Goal: Information Seeking & Learning: Learn about a topic

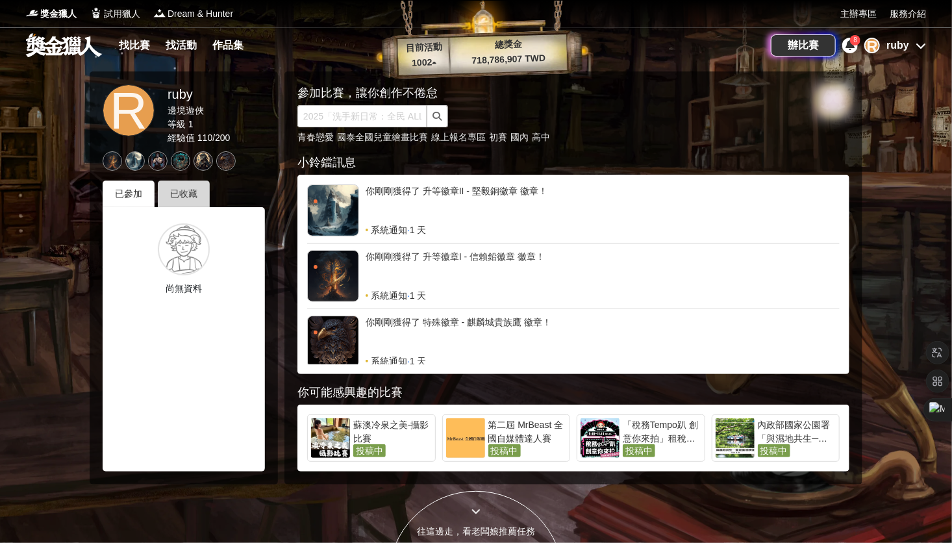
click at [183, 197] on div "已收藏" at bounding box center [184, 193] width 52 height 27
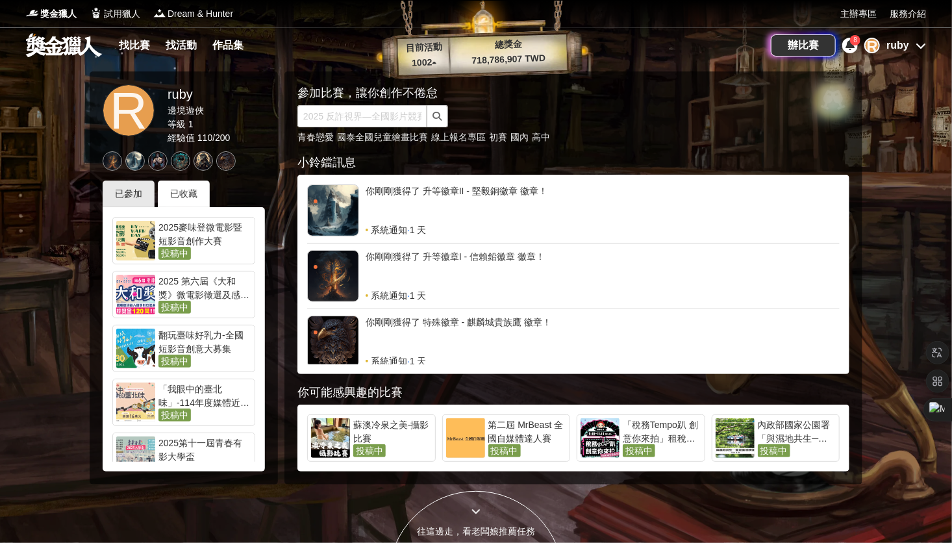
click at [175, 361] on span "投稿中" at bounding box center [174, 360] width 32 height 13
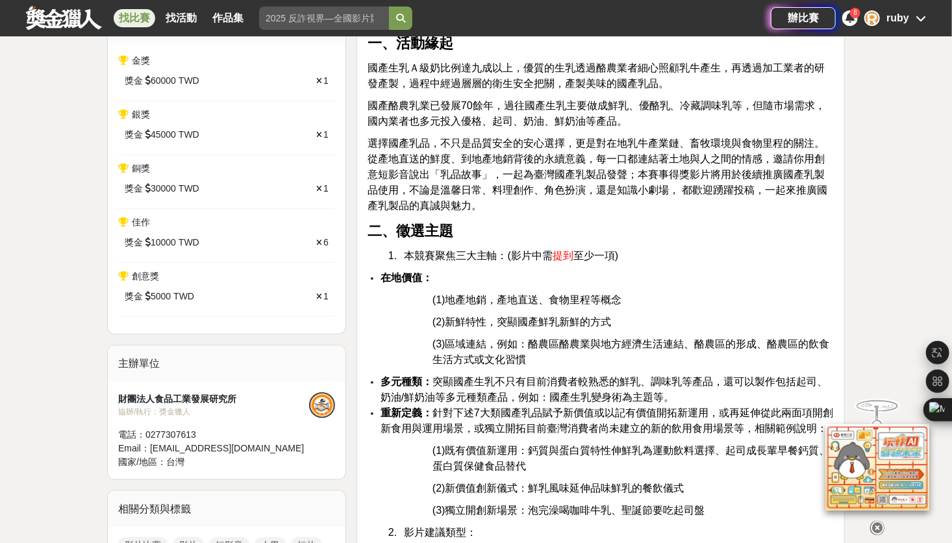
scroll to position [519, 0]
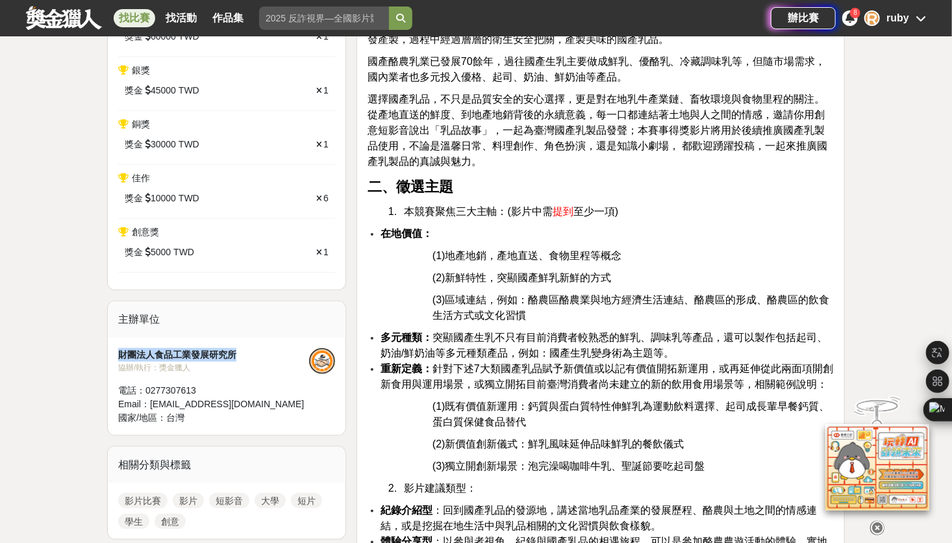
drag, startPoint x: 239, startPoint y: 353, endPoint x: 121, endPoint y: 358, distance: 118.2
click at [121, 358] on div "財團法人食品工業發展研究所" at bounding box center [213, 355] width 191 height 14
copy div "財團法人食品工業發展研究所"
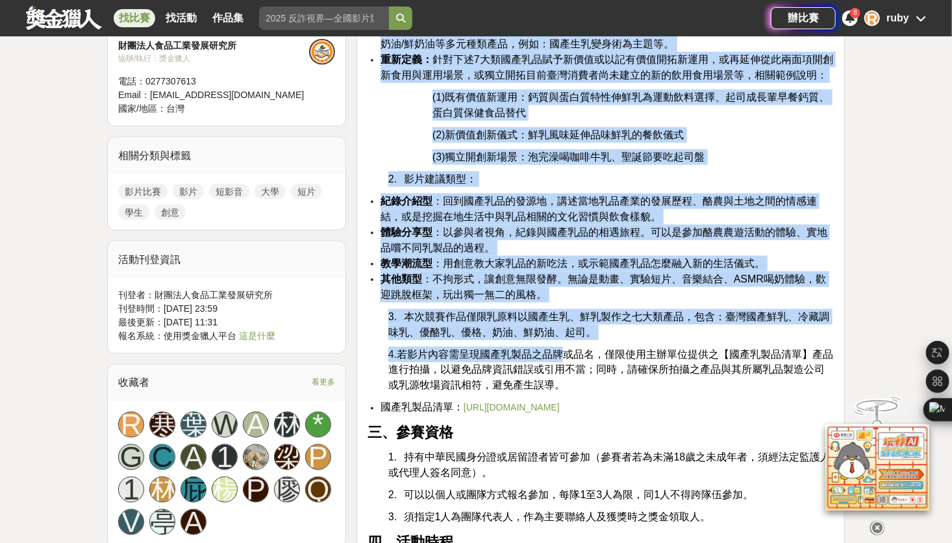
scroll to position [844, 0]
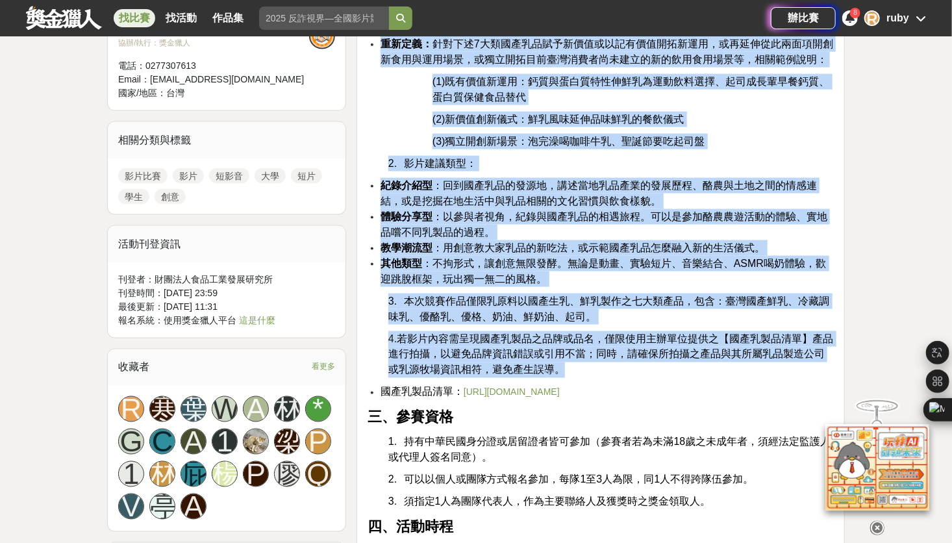
drag, startPoint x: 380, startPoint y: 71, endPoint x: 622, endPoint y: 364, distance: 380.4
copy div "1. 本競賽聚焦三大主軸：(影片中需 提到 至少一項) 在地價值： (1)地產地銷，產地直送、食物里程等概念 (2)新鮮特性，突顯國產鮮乳新鮮的方式 (3)區…"
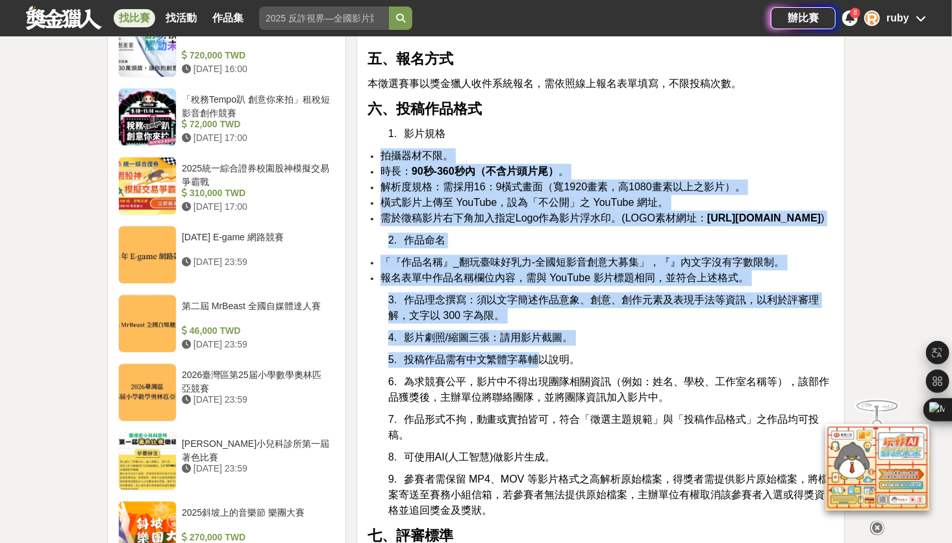
scroll to position [1558, 0]
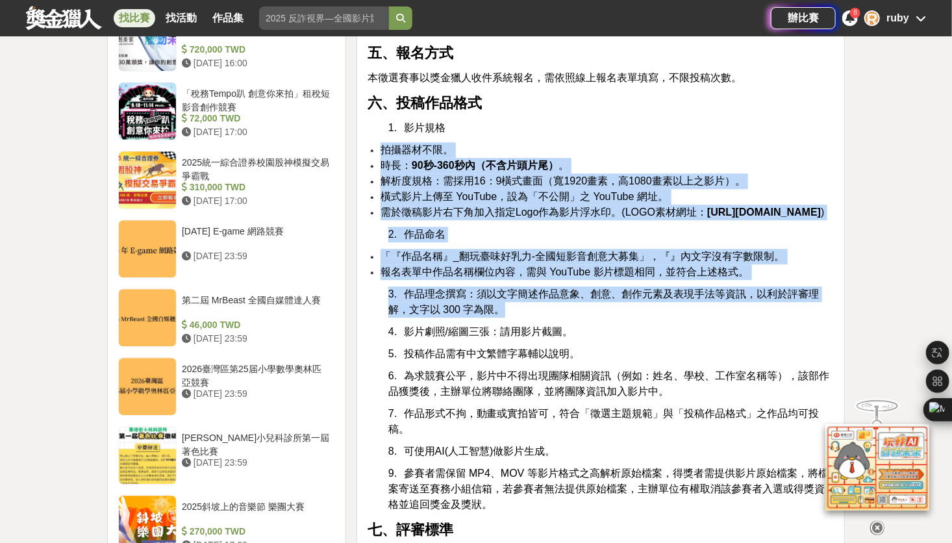
drag, startPoint x: 375, startPoint y: 269, endPoint x: 543, endPoint y: 328, distance: 179.0
copy div "拍攝器材不限。 時長： 90秒-360秒內（不含片頭片尾） 。 解析度規格：需採用16：9橫式畫面（寬1920畫素，高1080畫素以上之影片）。 橫式影片上傳…"
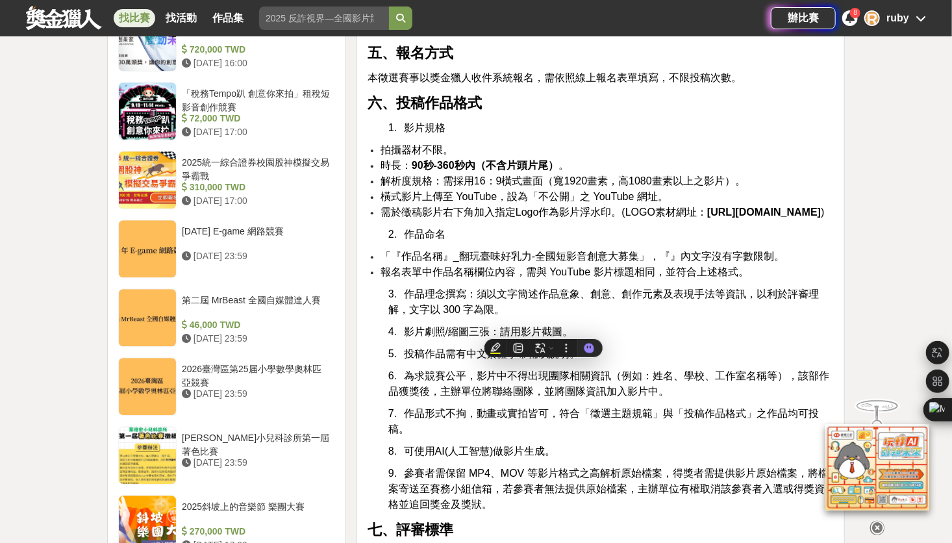
click at [676, 339] on p "4. 影片劇照/縮圖三張：請用影片截圖。" at bounding box center [610, 332] width 445 height 16
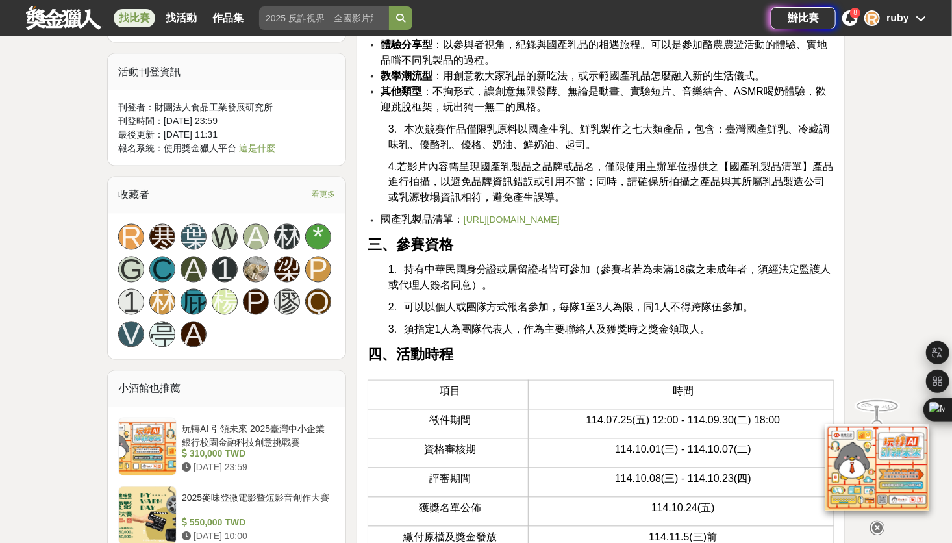
scroll to position [974, 0]
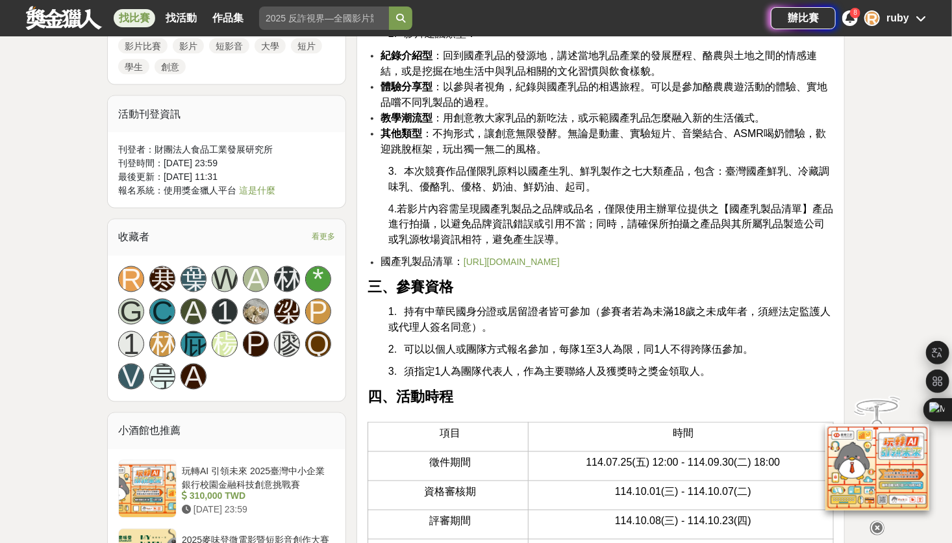
click at [487, 258] on link "https://drive.google.com/file/d/1SjlPXGE7HTcKU9HLt1P5kYrdqOwejETT/view?usp=shar…" at bounding box center [511, 262] width 96 height 10
drag, startPoint x: 462, startPoint y: 260, endPoint x: 835, endPoint y: 260, distance: 372.6
copy link "https://drive.google.com/file/d/1SjlPXGE7HTcKU9HLt1P5kYrdqOwejETT/view?usp=shar…"
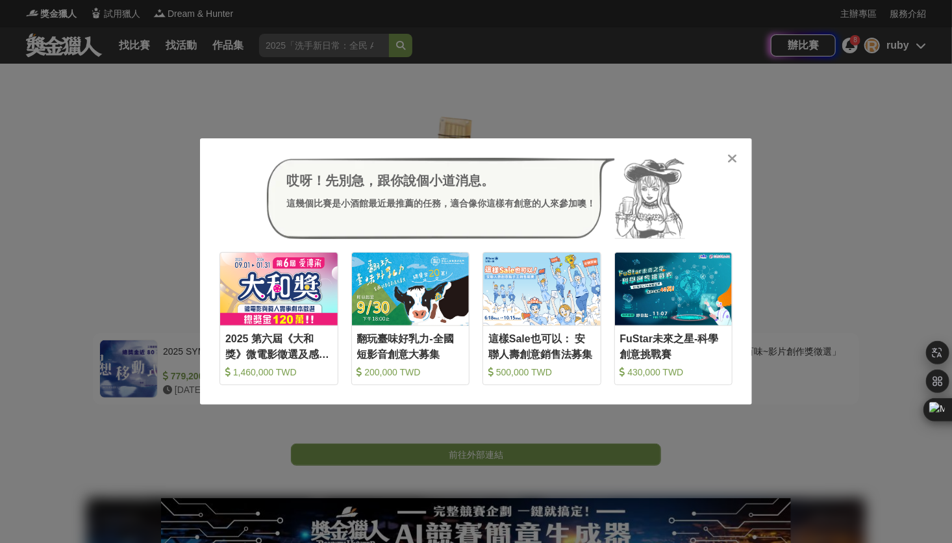
click at [733, 160] on icon at bounding box center [733, 158] width 10 height 13
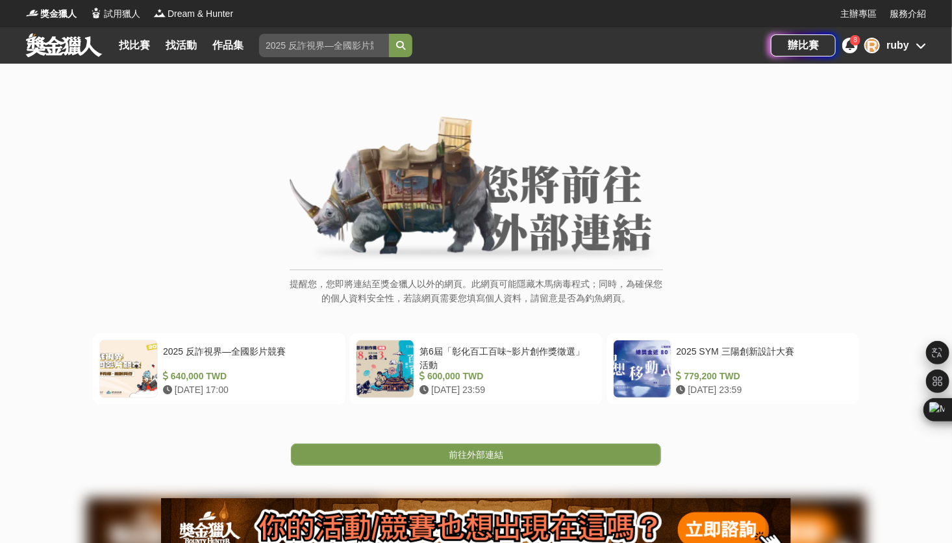
click at [903, 47] on div "ruby" at bounding box center [897, 46] width 23 height 16
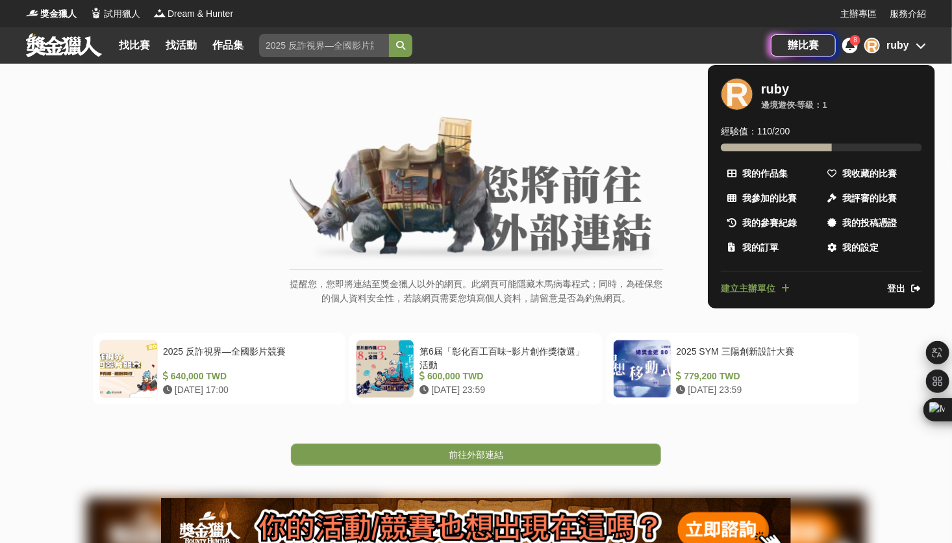
click at [660, 132] on div at bounding box center [476, 271] width 952 height 543
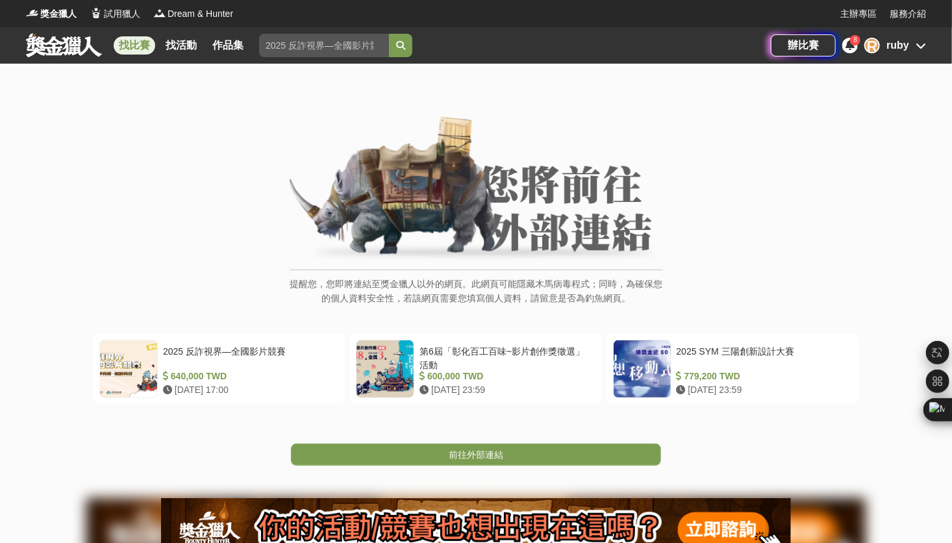
click at [141, 40] on link "找比賽" at bounding box center [135, 45] width 42 height 18
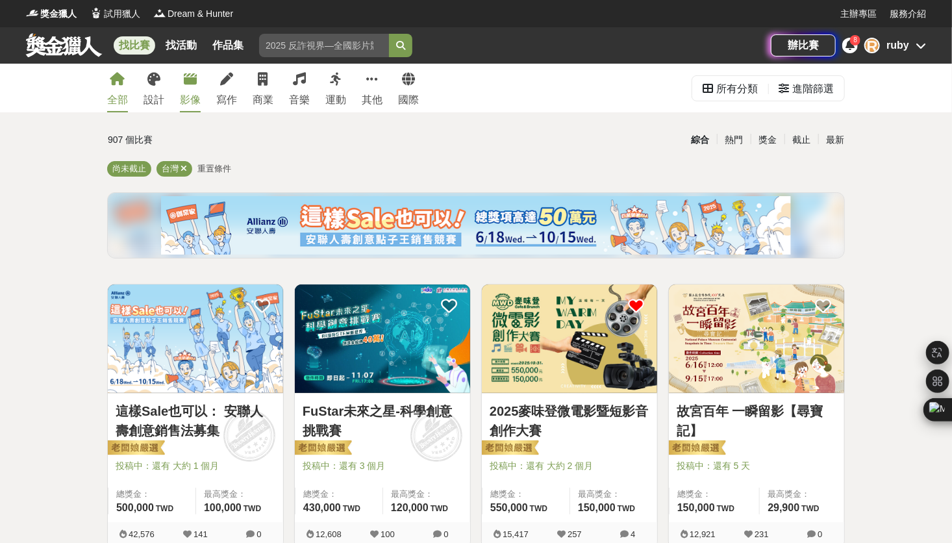
click at [191, 95] on div "影像" at bounding box center [190, 100] width 21 height 16
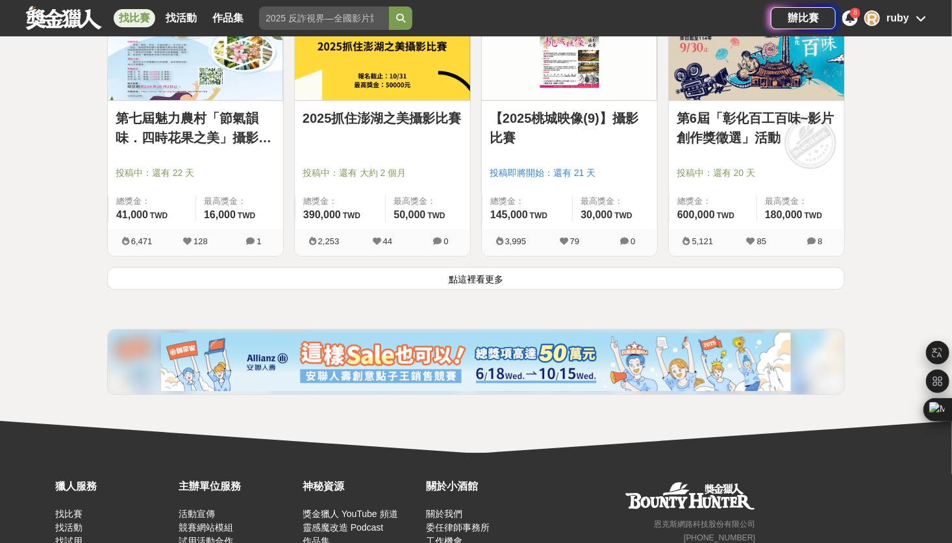
scroll to position [1688, 0]
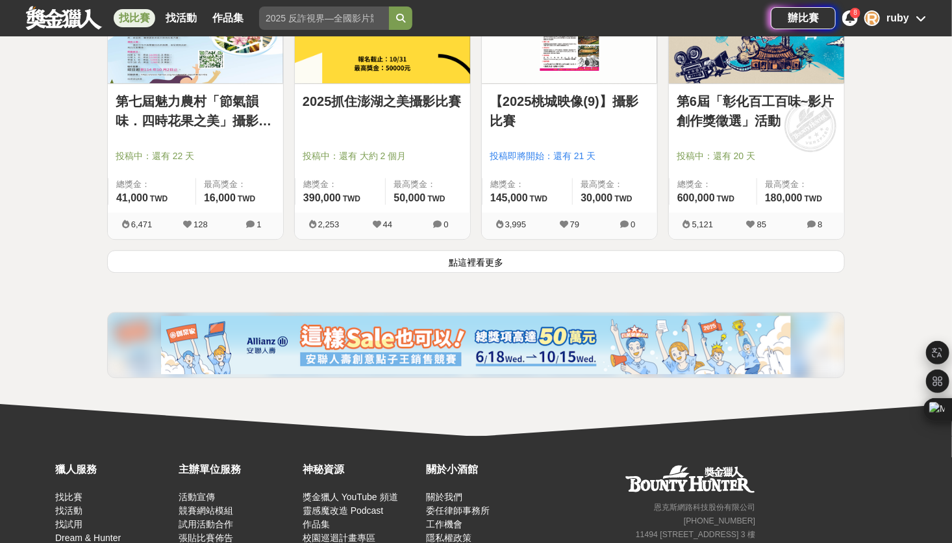
click at [458, 267] on button "點這裡看更多" at bounding box center [475, 261] width 737 height 23
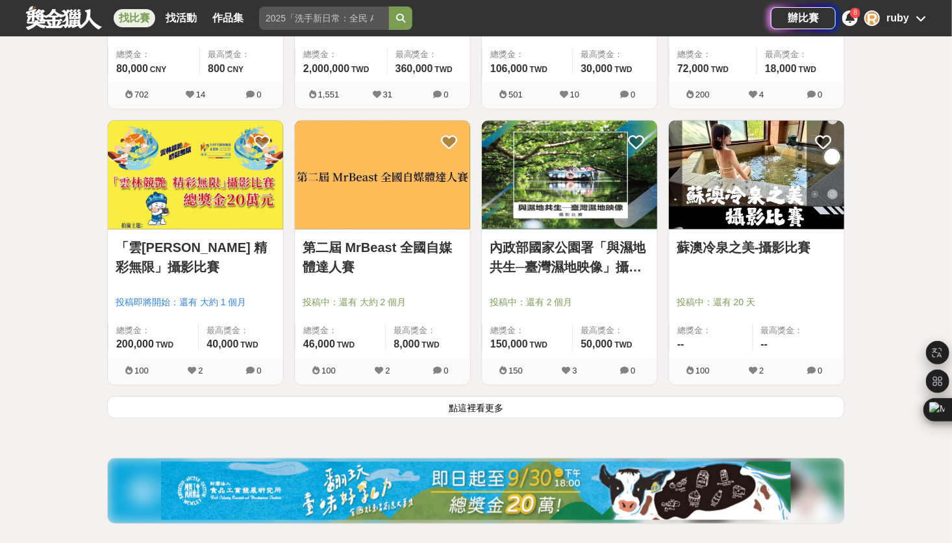
scroll to position [3245, 0]
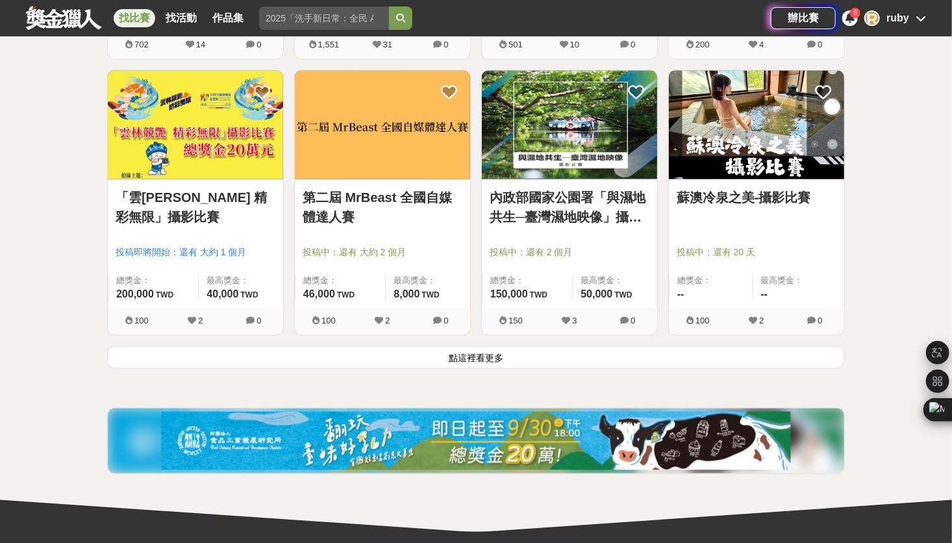
click at [477, 361] on button "點這裡看更多" at bounding box center [475, 357] width 737 height 23
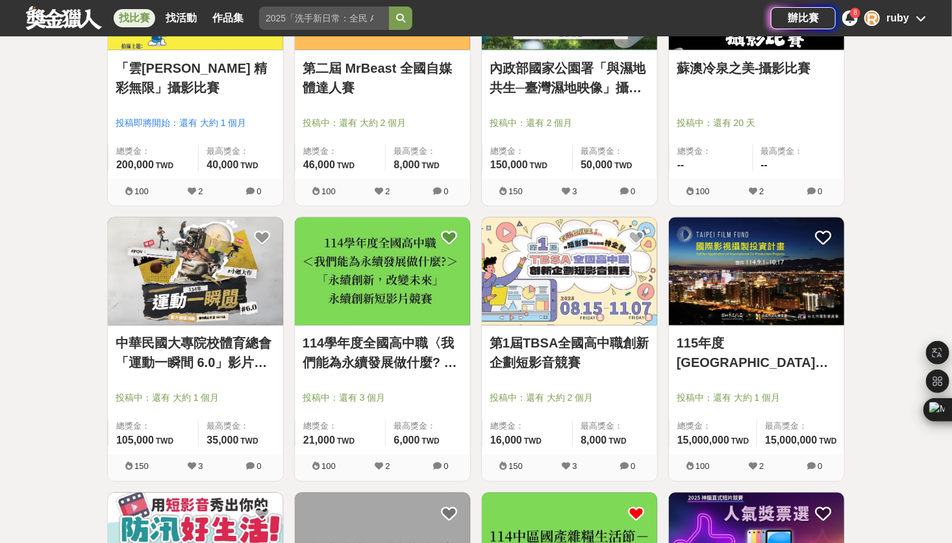
scroll to position [3375, 0]
drag, startPoint x: 157, startPoint y: 379, endPoint x: 162, endPoint y: 371, distance: 9.0
click at [157, 379] on div at bounding box center [199, 379] width 167 height 16
click at [167, 364] on link "中華民國大專院校體育總會「運動一瞬間 6.0」影片徵選活動" at bounding box center [196, 352] width 160 height 39
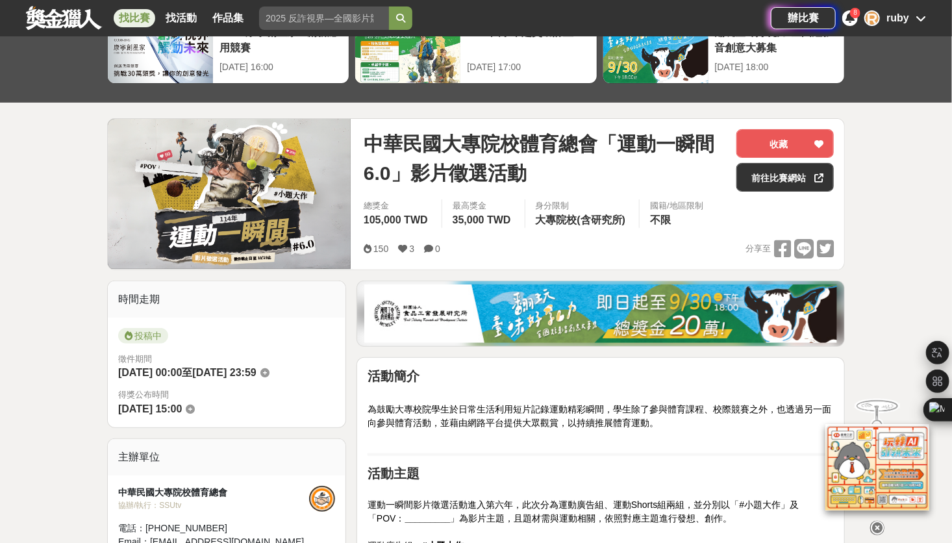
scroll to position [65, 0]
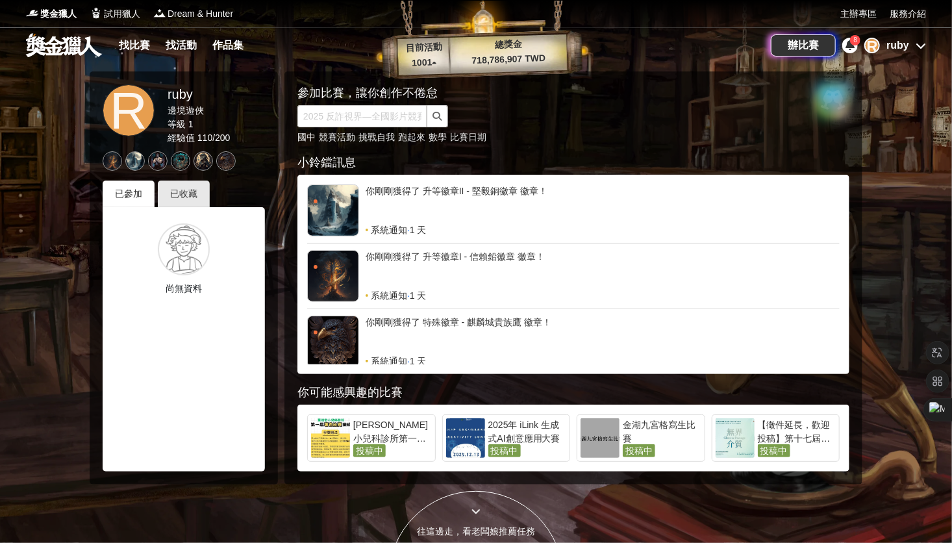
click at [142, 194] on div "已參加" at bounding box center [129, 193] width 52 height 27
click at [191, 195] on div "已收藏" at bounding box center [184, 193] width 52 height 27
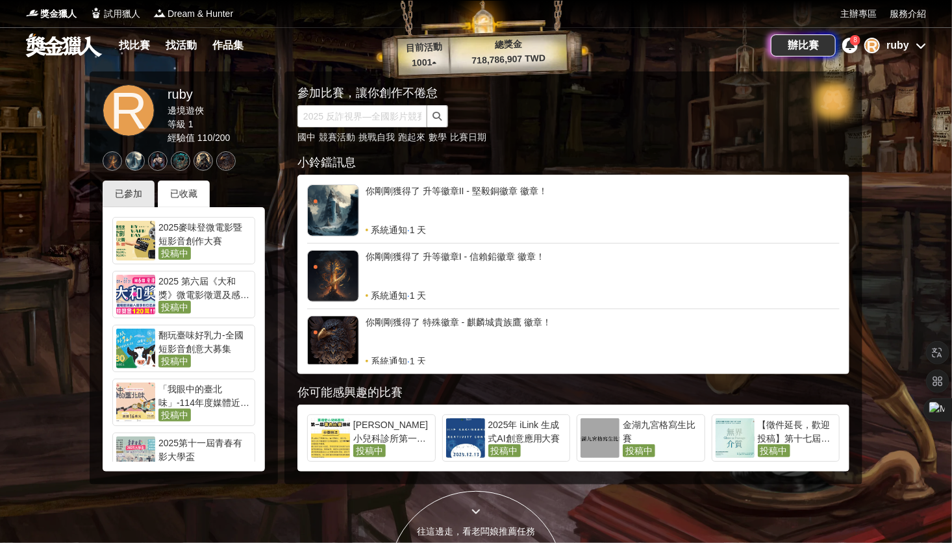
click at [209, 282] on div "2025 第六屆《大和獎》微電影徵選及感人實事分享" at bounding box center [204, 288] width 93 height 26
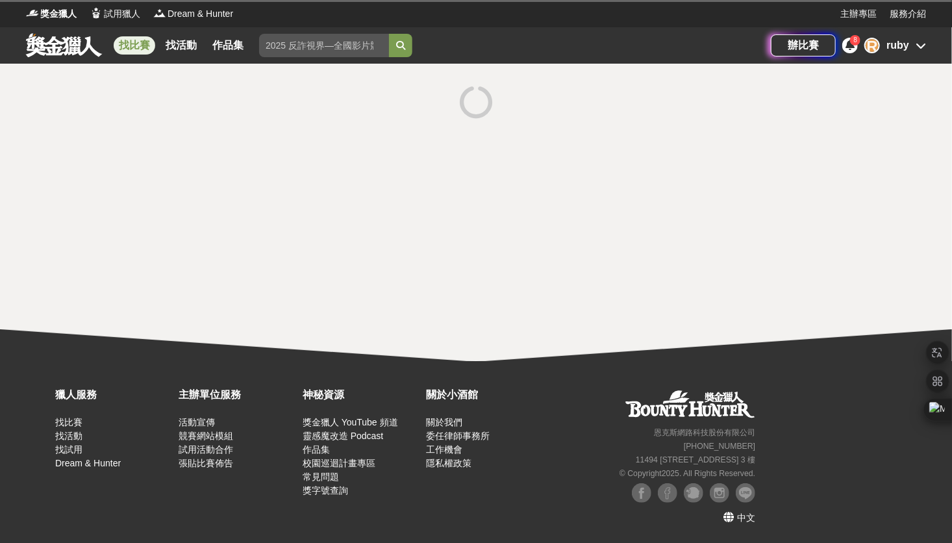
click at [209, 282] on html "獎金獵人 試用獵人 Dream & Hunter 主辦專區 服務介紹 找比賽 找活動 作品集 作品組別 半程[PERSON_NAME] 比賽組別 投稿期間 徵…" at bounding box center [476, 271] width 952 height 543
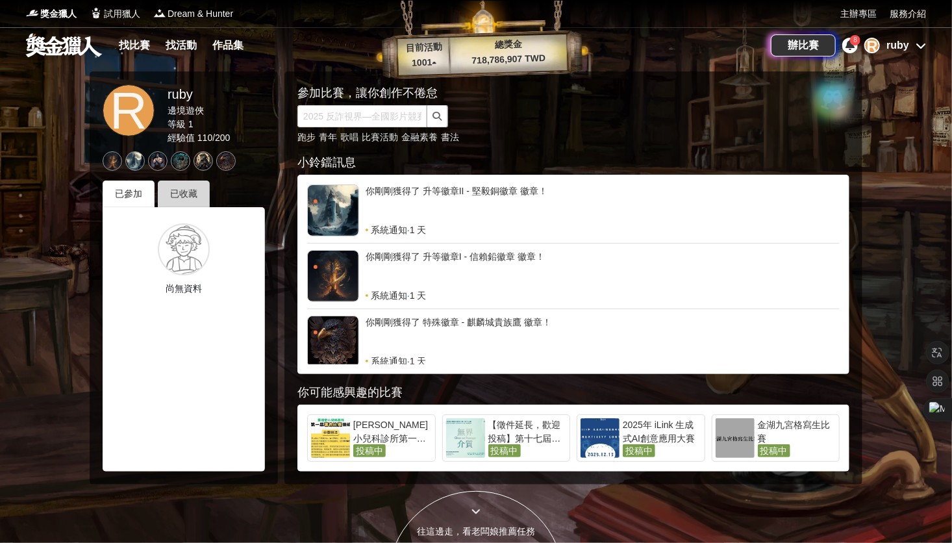
click at [182, 188] on div "已收藏" at bounding box center [184, 193] width 52 height 27
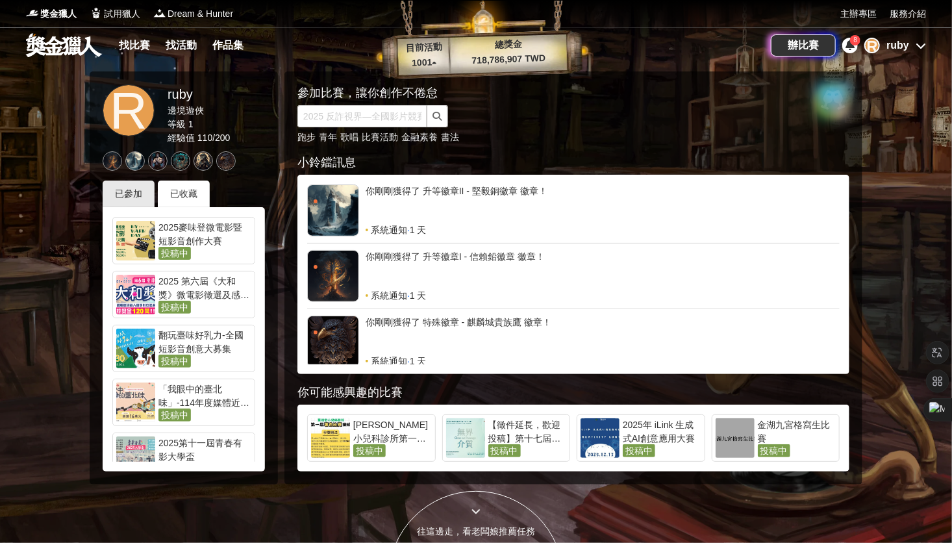
click at [194, 447] on div "2025第十一屆青春有影大學盃" at bounding box center [204, 449] width 93 height 26
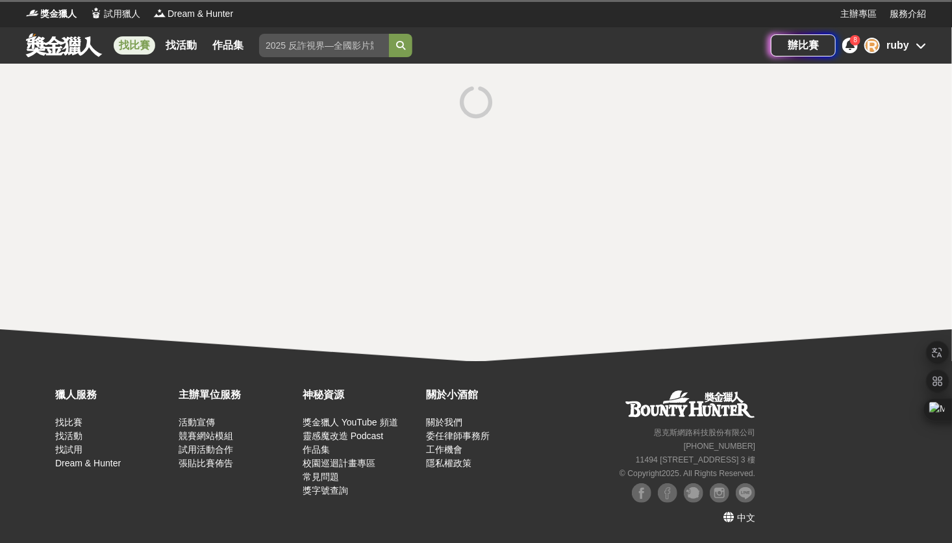
click at [193, 445] on link "試用活動合作" at bounding box center [206, 449] width 55 height 10
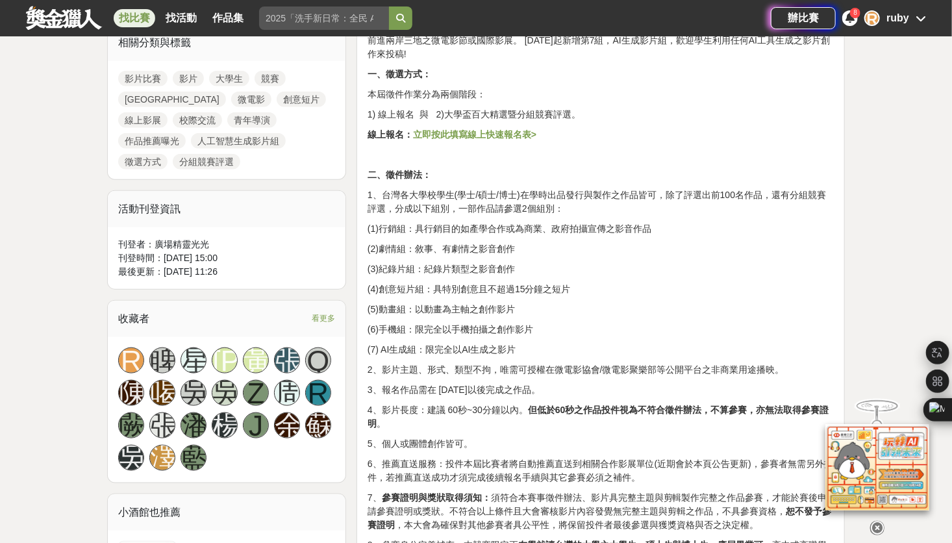
scroll to position [584, 0]
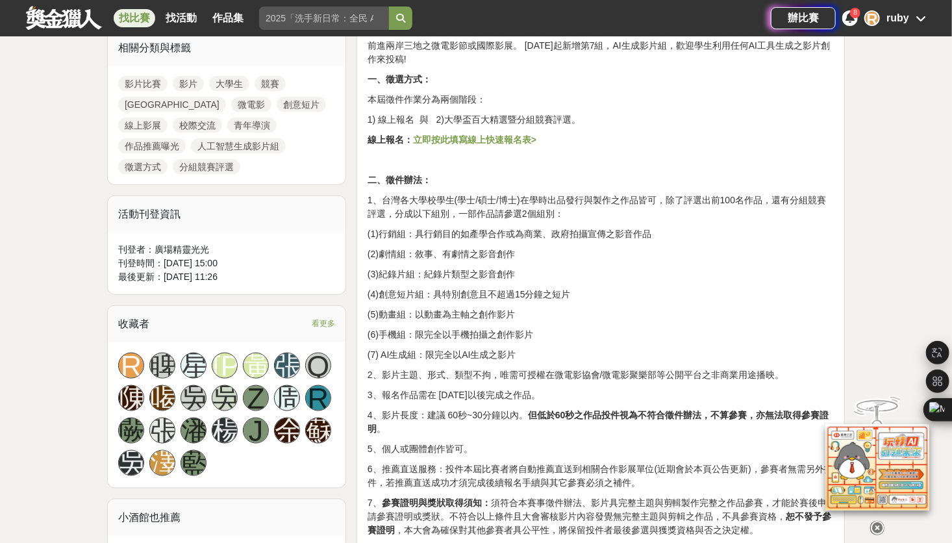
drag, startPoint x: 436, startPoint y: 284, endPoint x: 556, endPoint y: 318, distance: 125.5
drag, startPoint x: 556, startPoint y: 318, endPoint x: 708, endPoint y: 295, distance: 153.7
click at [708, 295] on p "(4)創意短片組：具特別創意且不超過15分鐘之短片" at bounding box center [600, 295] width 466 height 14
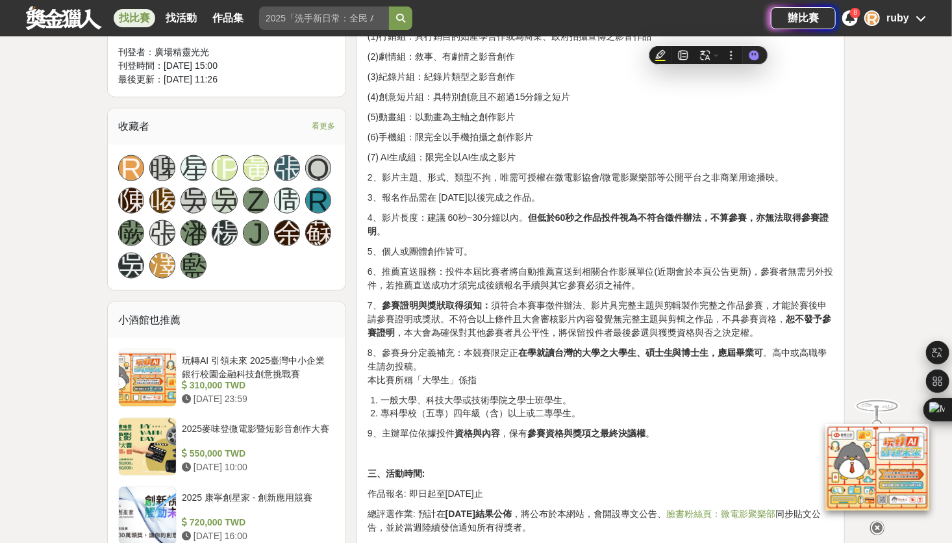
scroll to position [779, 0]
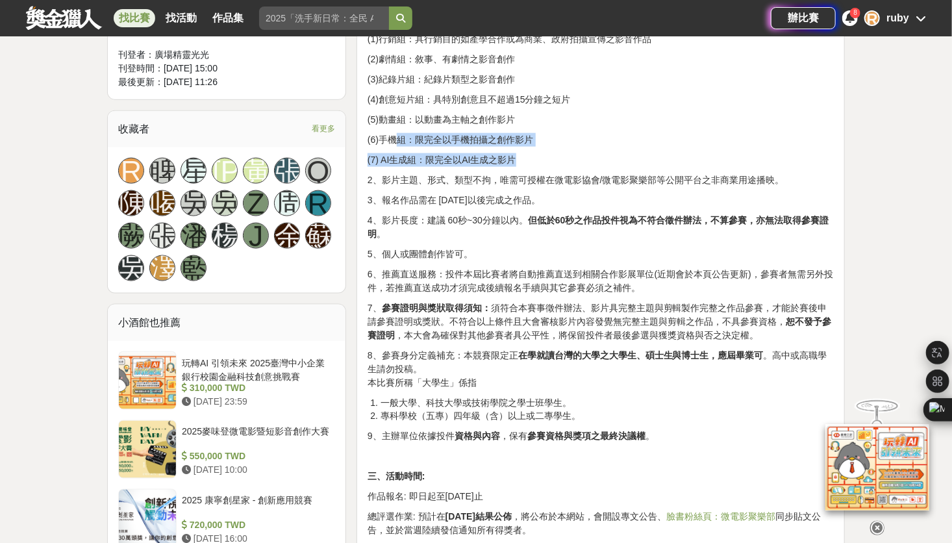
drag, startPoint x: 399, startPoint y: 139, endPoint x: 545, endPoint y: 155, distance: 147.6
click at [545, 155] on div "活動內容 旨在評選出2024~2025這兩年由[GEOGRAPHIC_DATA]及大學生、碩士生與博士生等發行暨創作之微電影及創意短片等作品，透過線上影展以及…" at bounding box center [600, 426] width 466 height 1514
drag, startPoint x: 545, startPoint y: 155, endPoint x: 515, endPoint y: 153, distance: 29.9
click at [515, 153] on p "(7) AI生成組：限完全以AI生成之影片" at bounding box center [600, 160] width 466 height 14
click at [537, 142] on p "(6)手機組：限完全以手機拍攝之創作影片" at bounding box center [600, 140] width 466 height 14
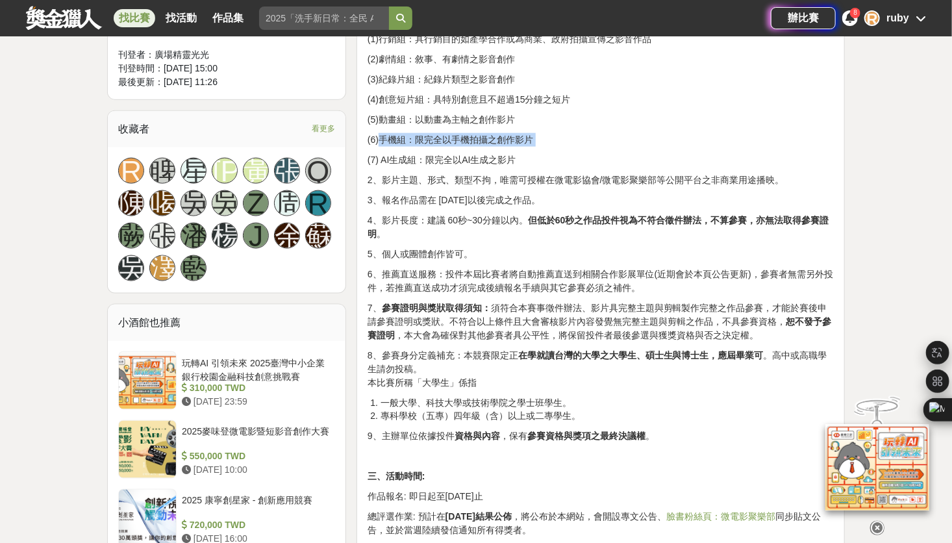
drag, startPoint x: 503, startPoint y: 135, endPoint x: 390, endPoint y: 141, distance: 113.1
click at [390, 141] on p "(6)手機組：限完全以手機拍攝之創作影片" at bounding box center [600, 140] width 466 height 14
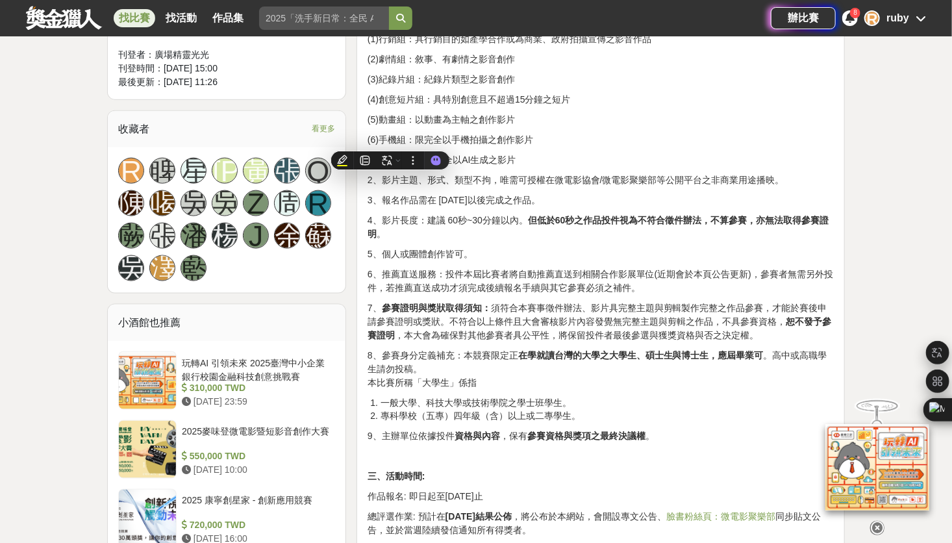
click at [629, 270] on p "6、推薦直送服務：投件本屆比賽者將自動推薦直送到相關合作影展單位(近期會於本頁公告更新)，參賽者無需另外投件，若推薦直送成功才須完成後續報名手續與其它參賽必須…" at bounding box center [600, 280] width 466 height 27
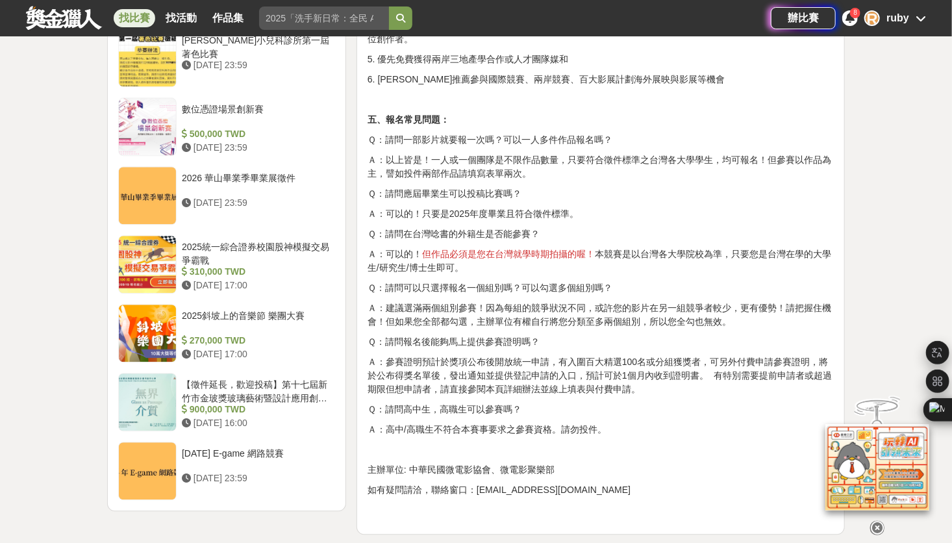
scroll to position [1428, 0]
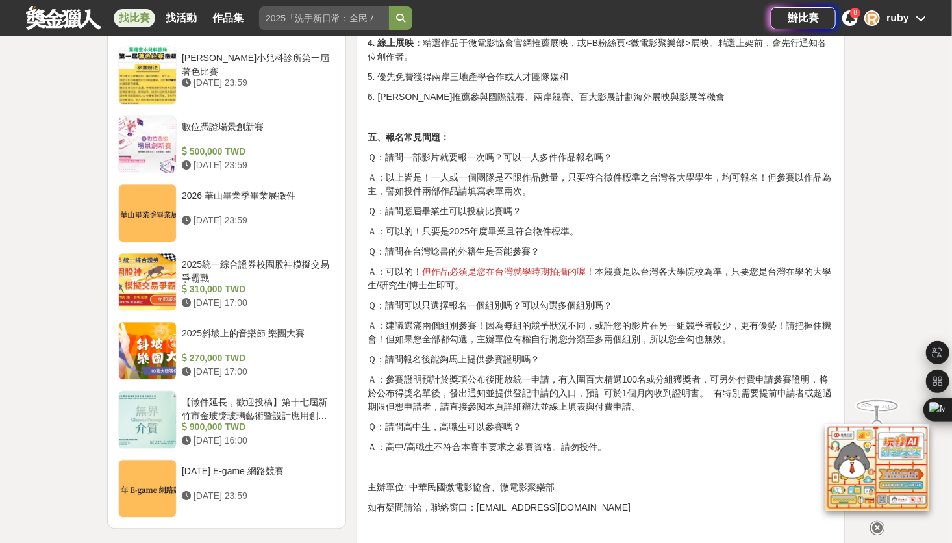
click at [513, 184] on p "Ａ：以上皆是！一人或一個團隊是不限作品數量，只要符合徵件標準之台灣各大學學生，均可報名！但參賽以作品為主，譬如投件兩部作品請填寫表單兩次。" at bounding box center [600, 184] width 466 height 27
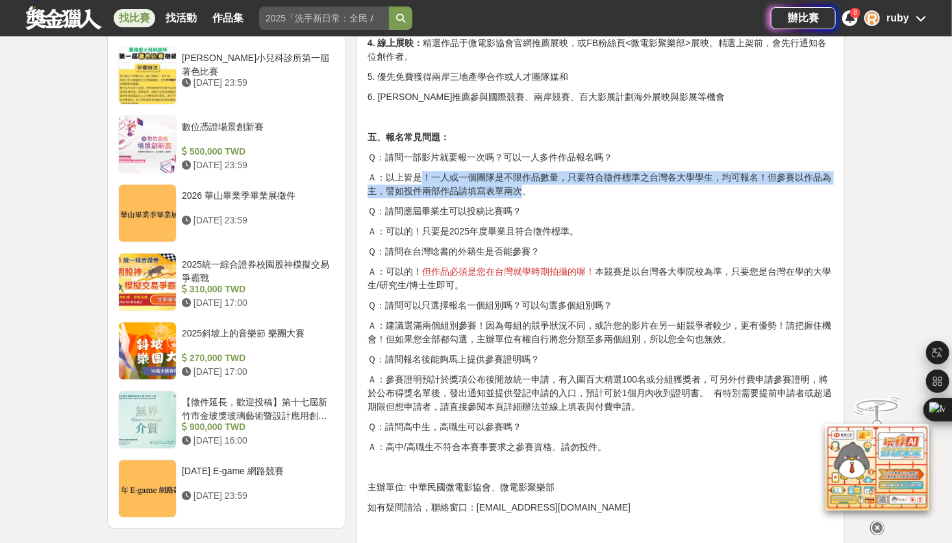
drag, startPoint x: 425, startPoint y: 179, endPoint x: 526, endPoint y: 190, distance: 101.8
click at [526, 190] on p "Ａ：以上皆是！一人或一個團隊是不限作品數量，只要符合徵件標準之台灣各大學學生，均可報名！但參賽以作品為主，譬如投件兩部作品請填寫表單兩次。" at bounding box center [600, 184] width 466 height 27
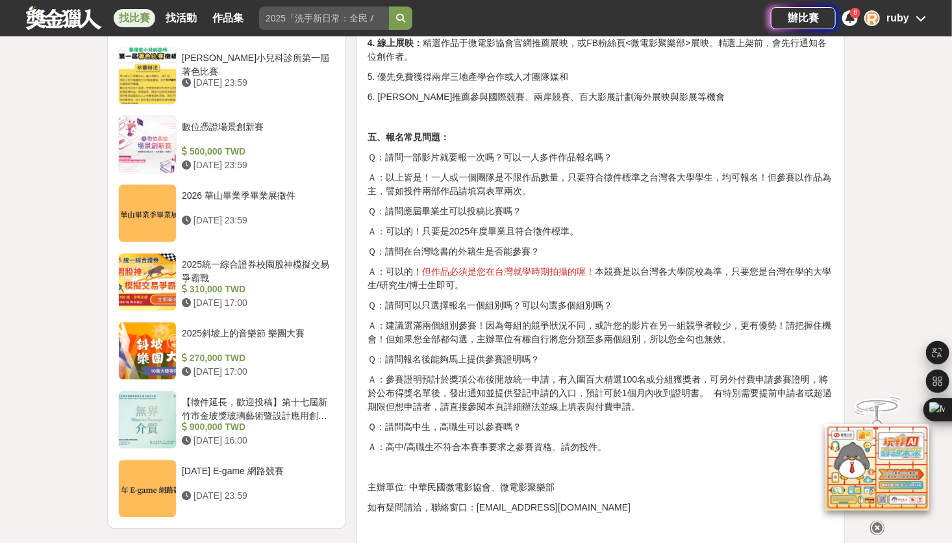
drag, startPoint x: 526, startPoint y: 190, endPoint x: 624, endPoint y: 232, distance: 107.0
click at [624, 232] on p "Ａ：可以的！只要是2025年度畢業且符合徵件標準。" at bounding box center [600, 232] width 466 height 14
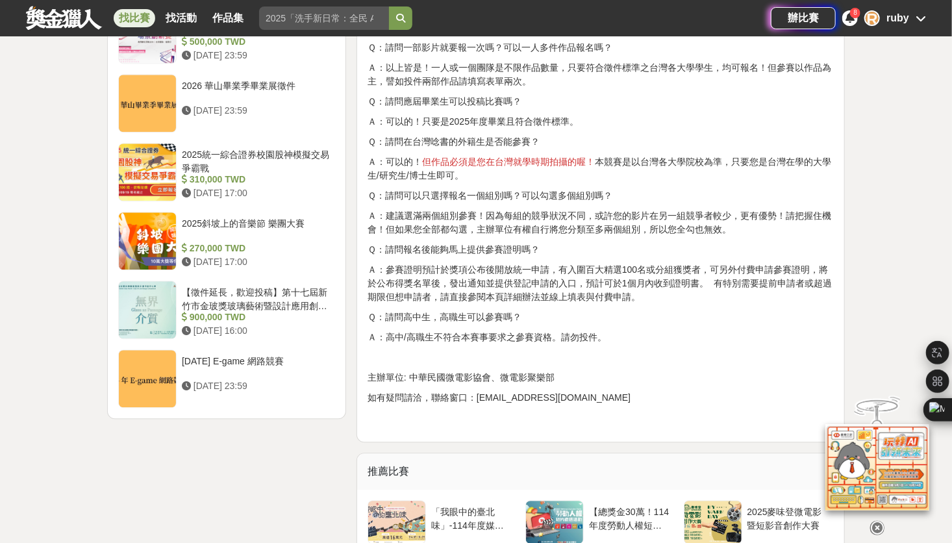
scroll to position [1558, 0]
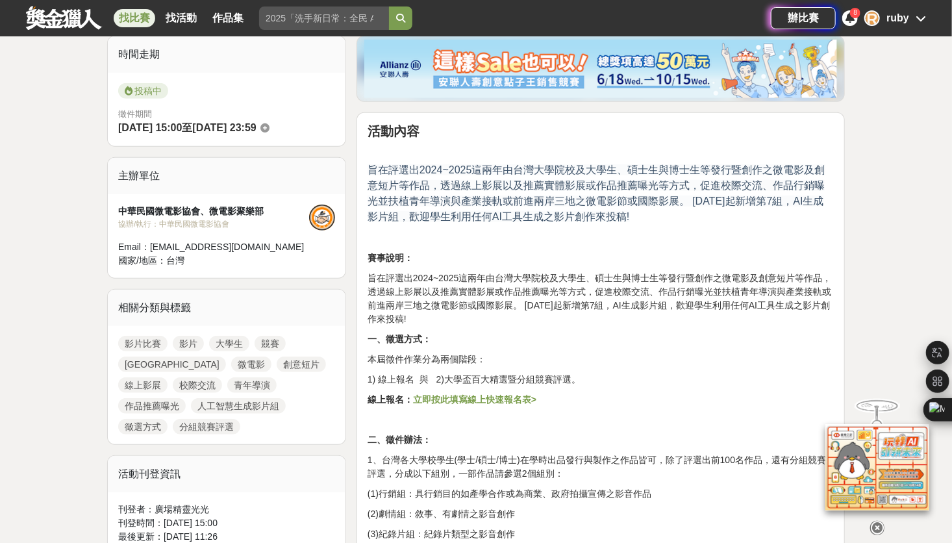
click at [632, 304] on p "旨在評選出2024~2025這兩年由台灣大學院校及大學生、碩士生與博士生等發行暨創作之微電影及創意短片等作品，透過線上影展以及推薦實體影展或作品推薦曝光等方式…" at bounding box center [600, 298] width 466 height 55
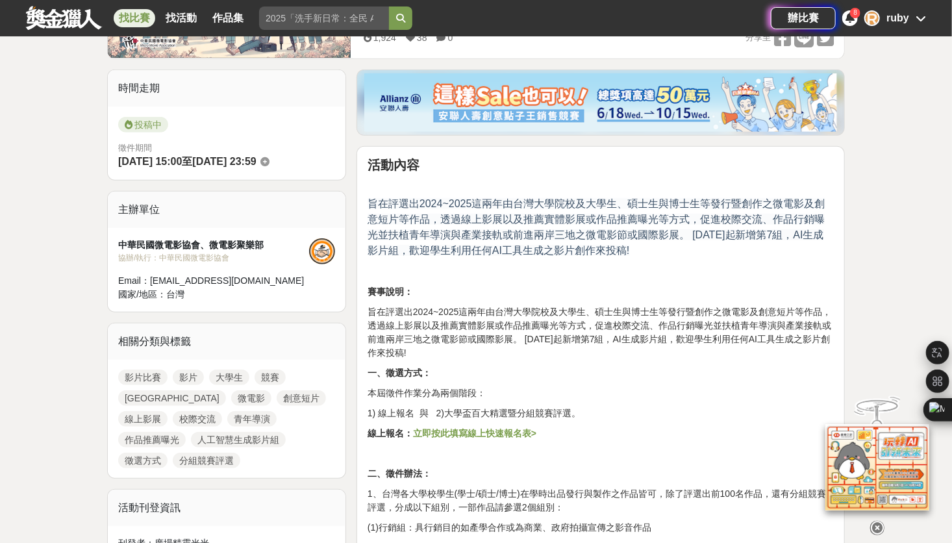
scroll to position [325, 0]
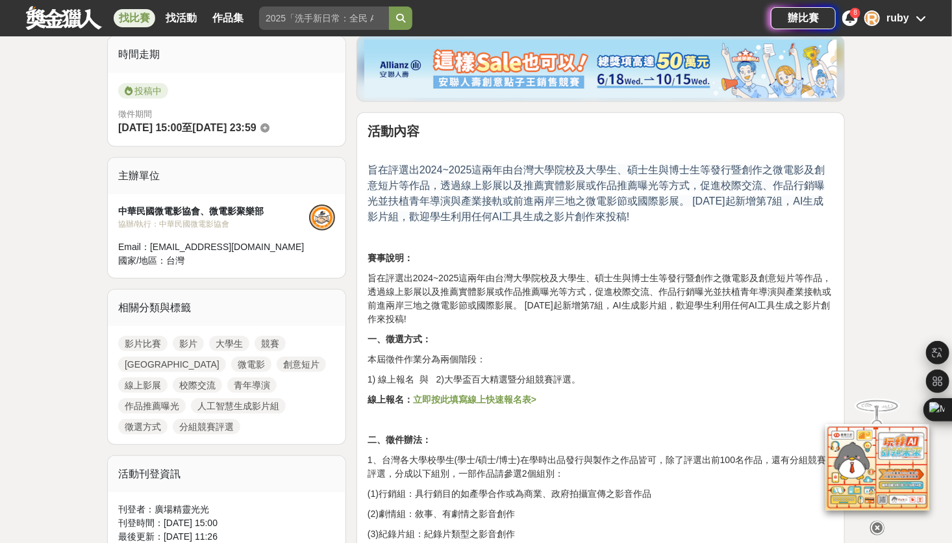
click at [524, 384] on p "1) 線上報名 與 2)大學盃百大精選暨分組競賽評選。" at bounding box center [600, 380] width 466 height 14
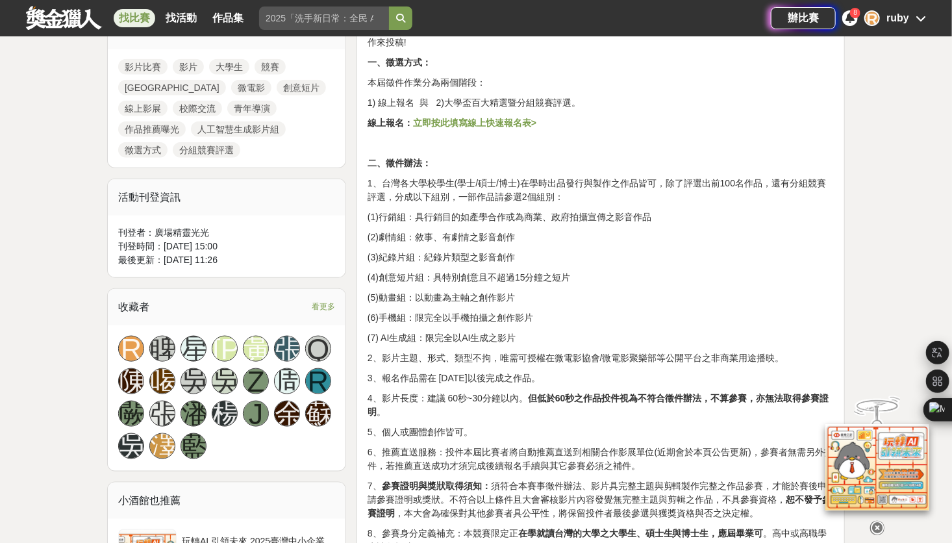
scroll to position [649, 0]
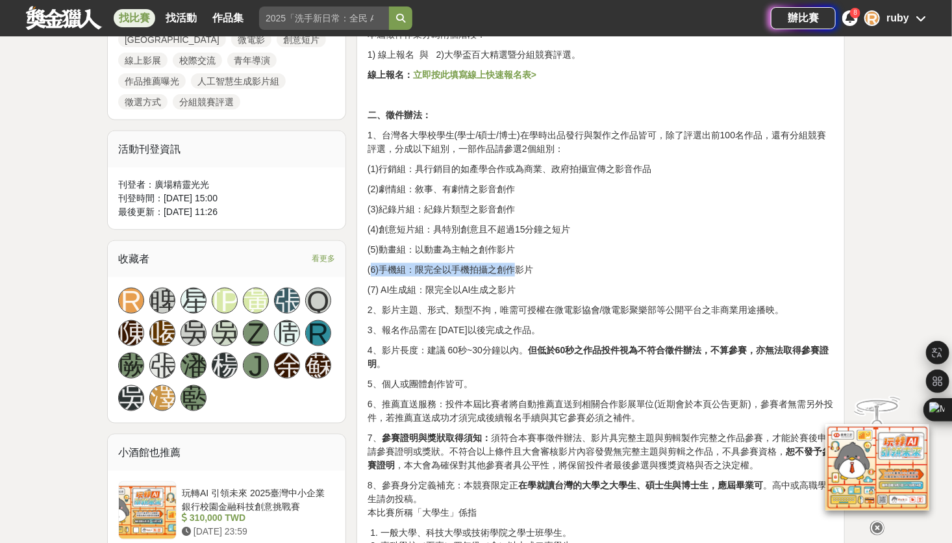
drag, startPoint x: 519, startPoint y: 269, endPoint x: 369, endPoint y: 273, distance: 149.3
click at [369, 273] on p "(6)手機組：限完全以手機拍攝之創作影片" at bounding box center [600, 270] width 466 height 14
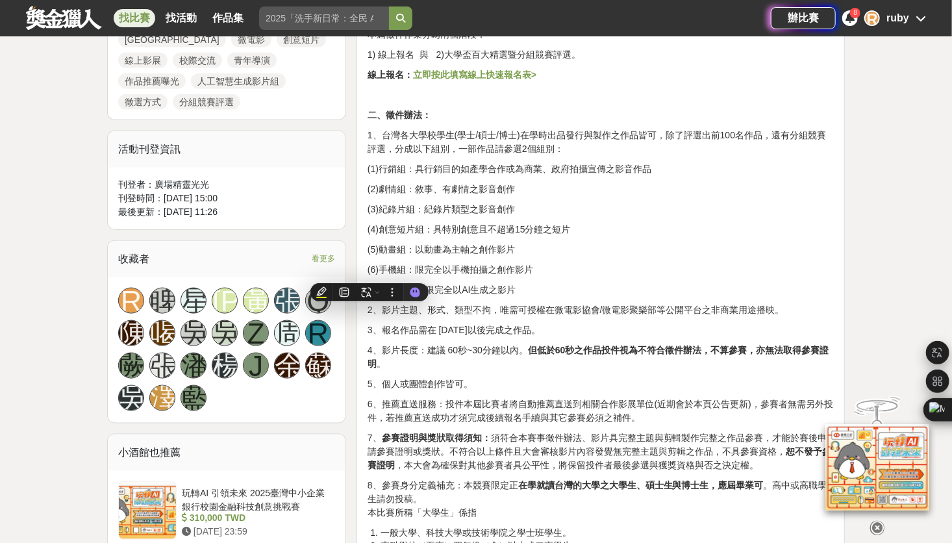
drag, startPoint x: 369, startPoint y: 273, endPoint x: 601, endPoint y: 257, distance: 232.3
drag, startPoint x: 587, startPoint y: 217, endPoint x: 362, endPoint y: 234, distance: 225.8
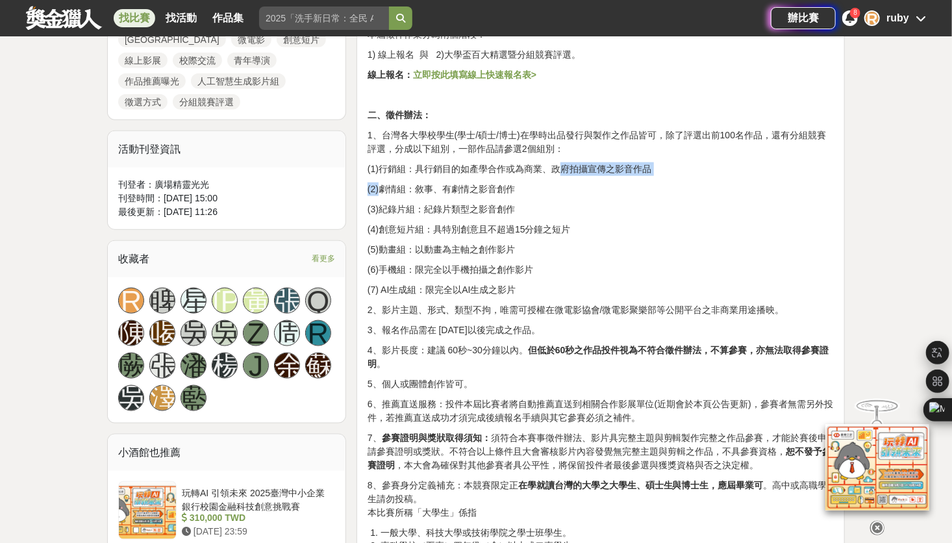
drag, startPoint x: 362, startPoint y: 233, endPoint x: 377, endPoint y: 187, distance: 48.4
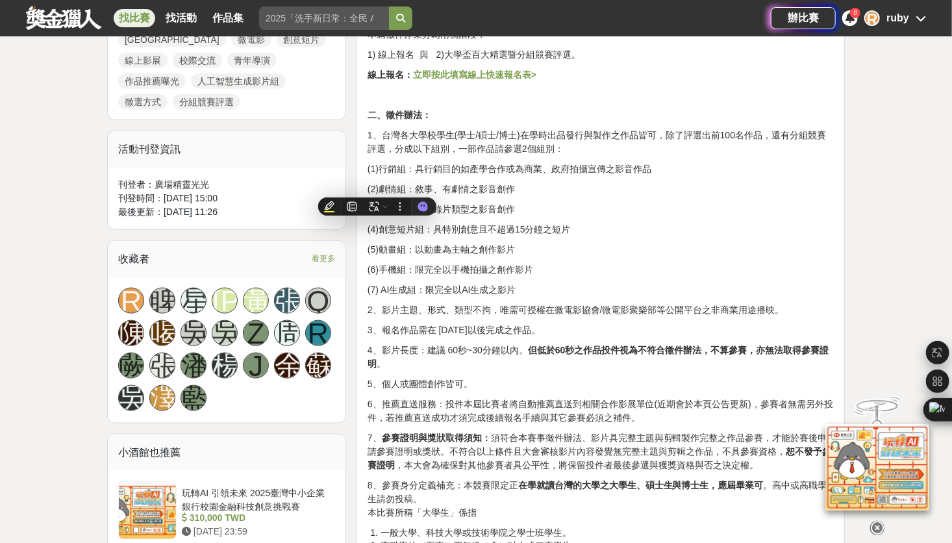
drag, startPoint x: 377, startPoint y: 187, endPoint x: 637, endPoint y: 224, distance: 262.3
click at [637, 224] on p "(4)創意短片組：具特別創意且不超過15分鐘之短片" at bounding box center [600, 230] width 466 height 14
drag, startPoint x: 680, startPoint y: 154, endPoint x: 571, endPoint y: 190, distance: 114.9
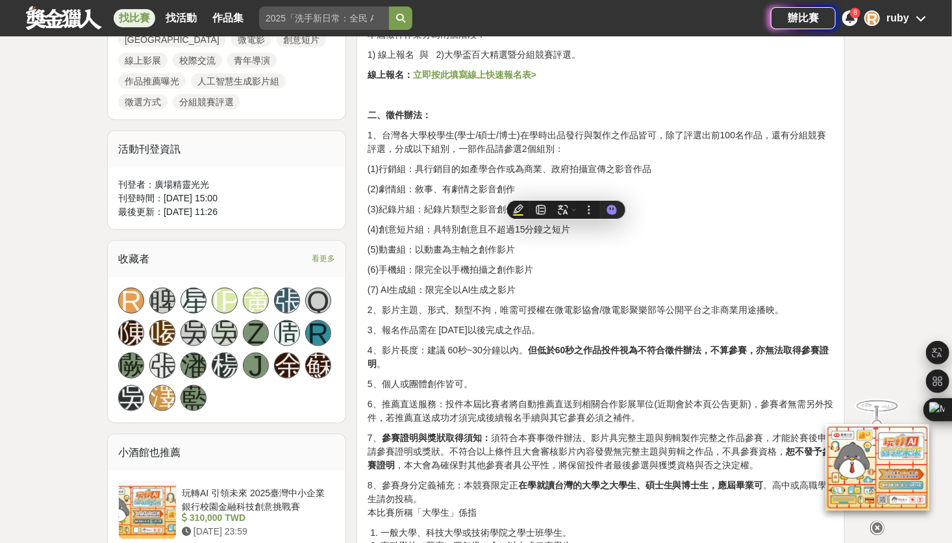
drag, startPoint x: 571, startPoint y: 190, endPoint x: 715, endPoint y: 278, distance: 168.1
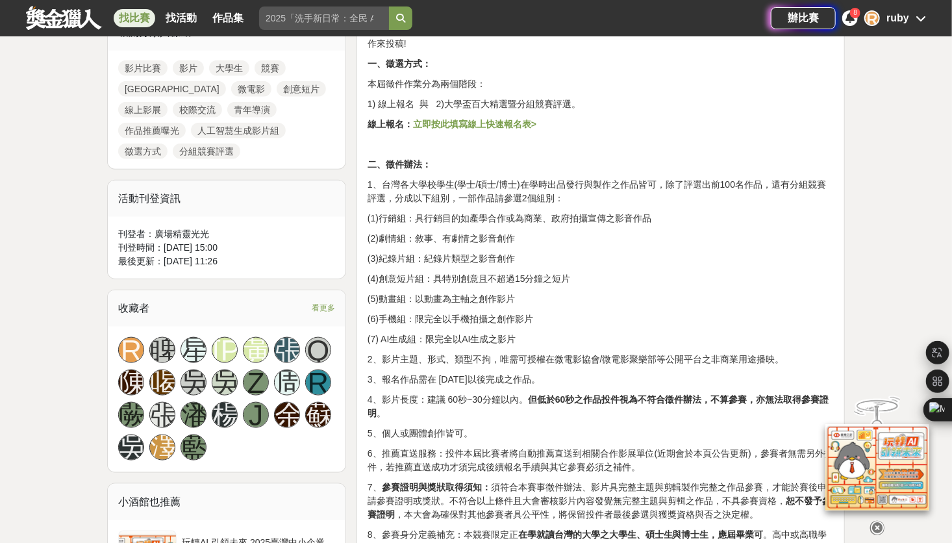
scroll to position [584, 0]
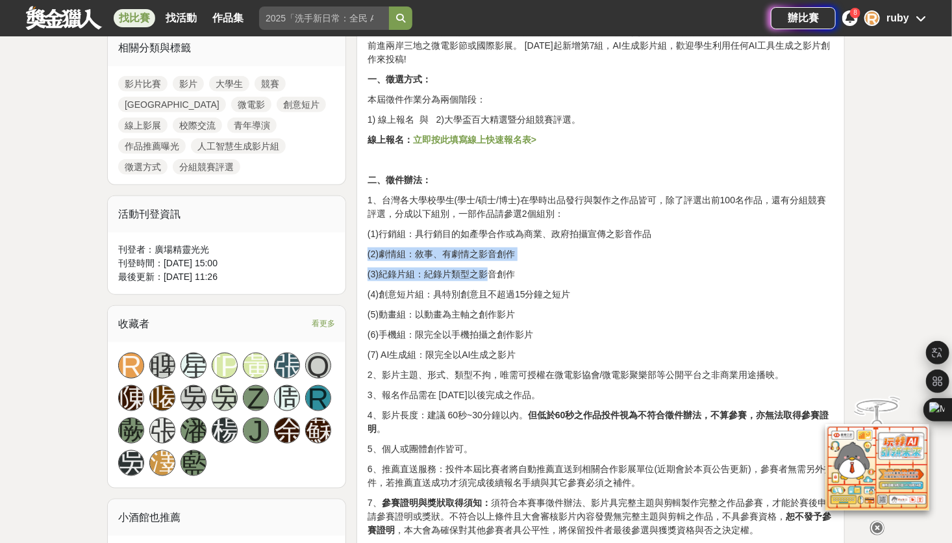
drag, startPoint x: 365, startPoint y: 249, endPoint x: 487, endPoint y: 260, distance: 122.5
drag, startPoint x: 402, startPoint y: 289, endPoint x: 411, endPoint y: 290, distance: 9.1
drag, startPoint x: 411, startPoint y: 290, endPoint x: 432, endPoint y: 328, distance: 43.3
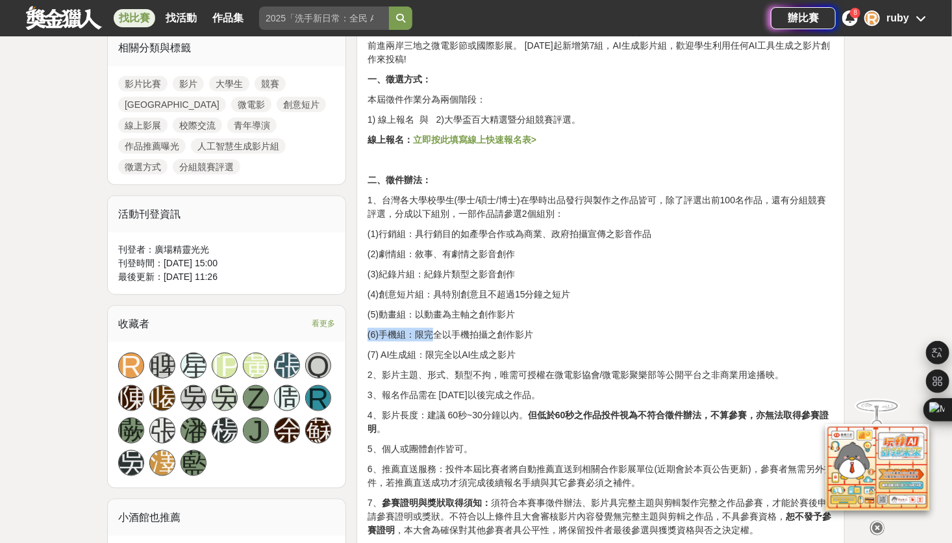
click at [598, 317] on p "(5)動畫組：以動畫為主軸之創作影片" at bounding box center [600, 315] width 466 height 14
drag, startPoint x: 557, startPoint y: 344, endPoint x: 463, endPoint y: 343, distance: 94.1
drag, startPoint x: 463, startPoint y: 343, endPoint x: 608, endPoint y: 348, distance: 144.8
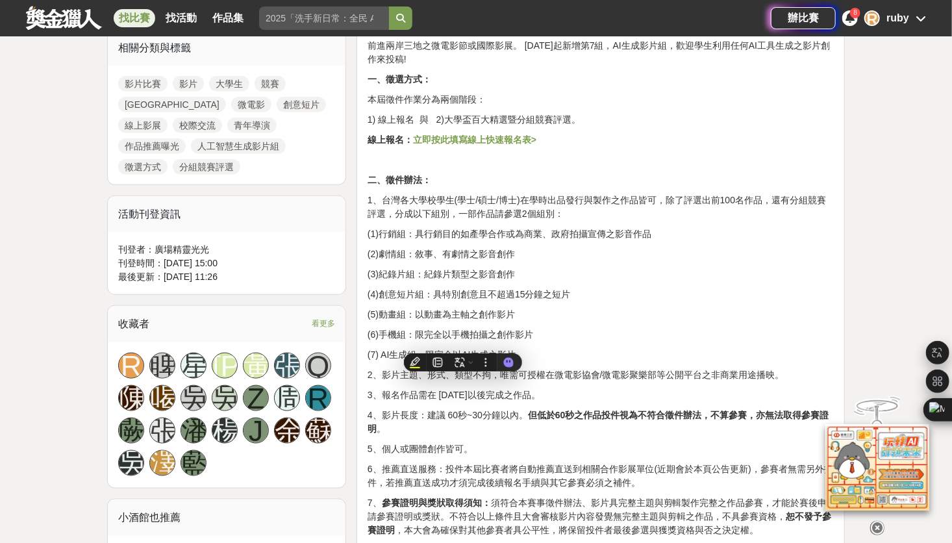
click at [608, 348] on p "(7) AI生成組：限完全以AI生成之影片" at bounding box center [600, 355] width 466 height 14
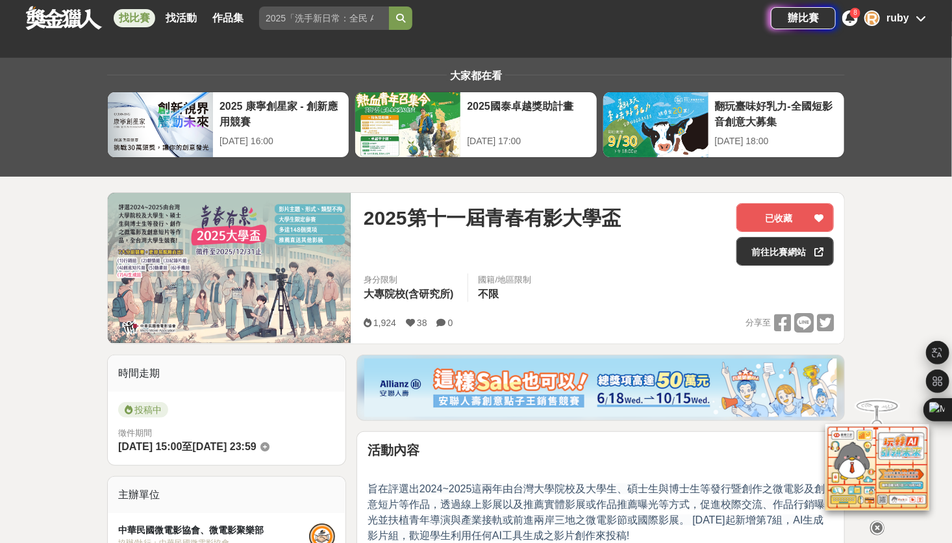
scroll to position [0, 0]
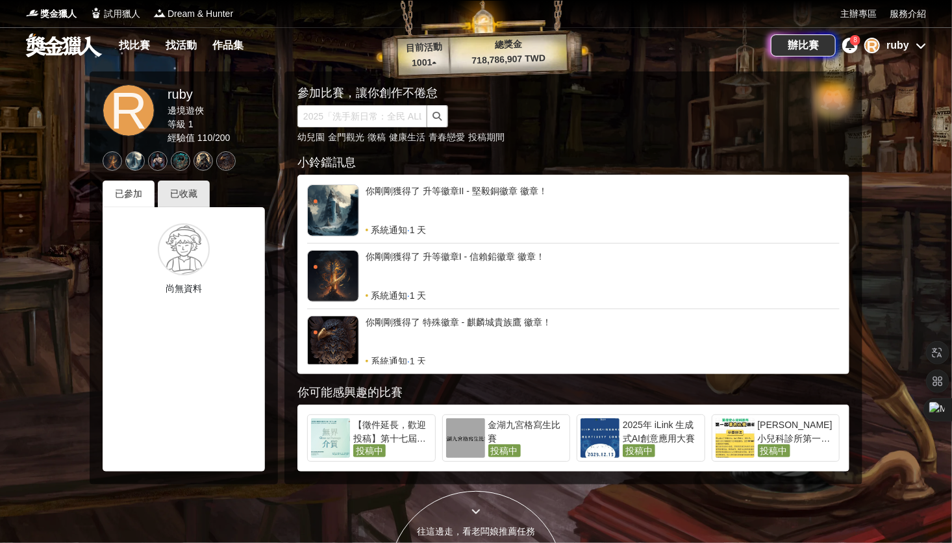
click at [190, 208] on div "尚無資料" at bounding box center [184, 339] width 162 height 264
click at [191, 197] on div "已收藏" at bounding box center [184, 193] width 52 height 27
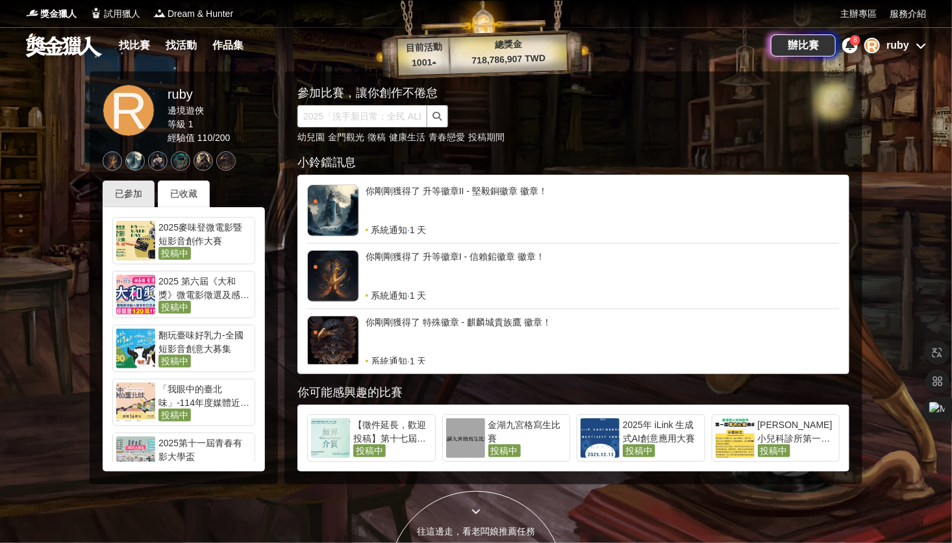
click at [207, 285] on div "2025 第六屆《大和獎》微電影徵選及感人實事分享" at bounding box center [204, 288] width 93 height 26
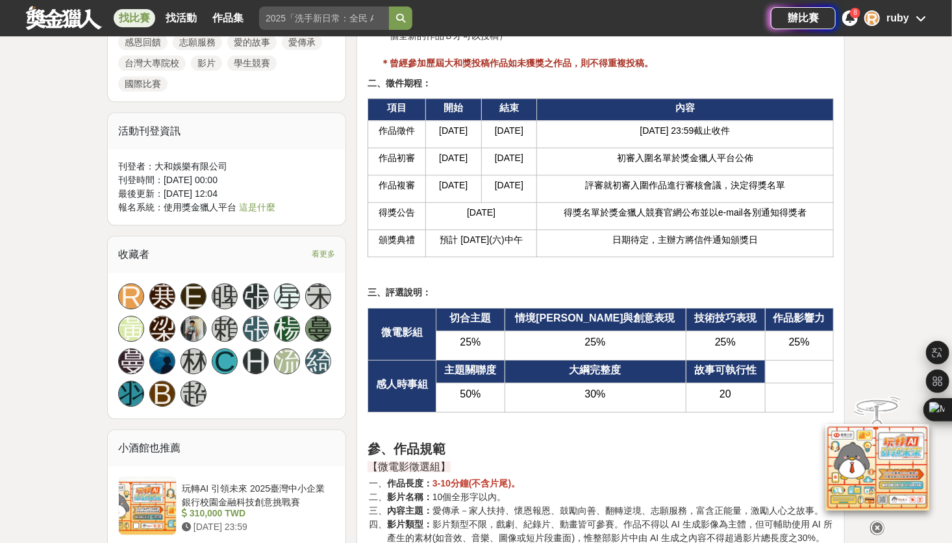
scroll to position [1688, 0]
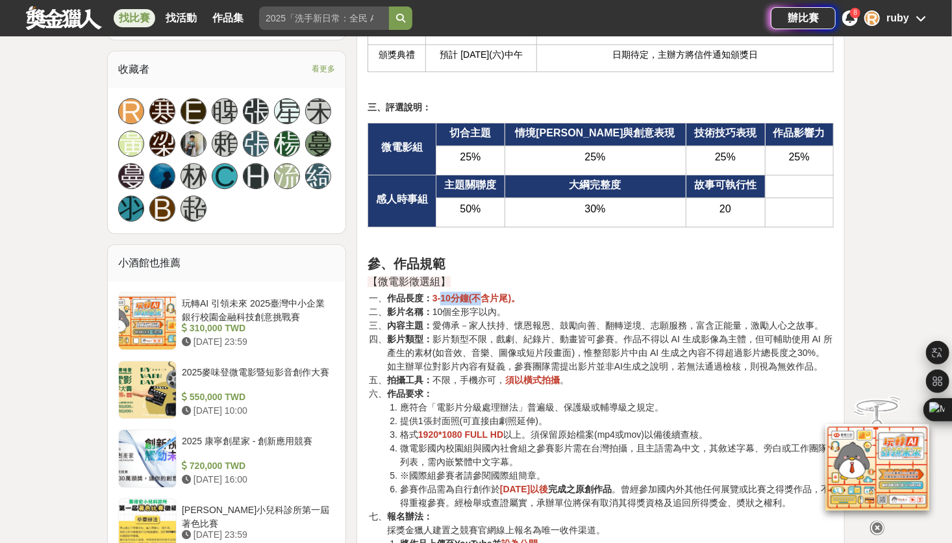
drag, startPoint x: 441, startPoint y: 301, endPoint x: 486, endPoint y: 291, distance: 45.8
click at [486, 293] on strong "3-10分鐘(不含片尾)。" at bounding box center [476, 298] width 88 height 10
